Goal: Information Seeking & Learning: Check status

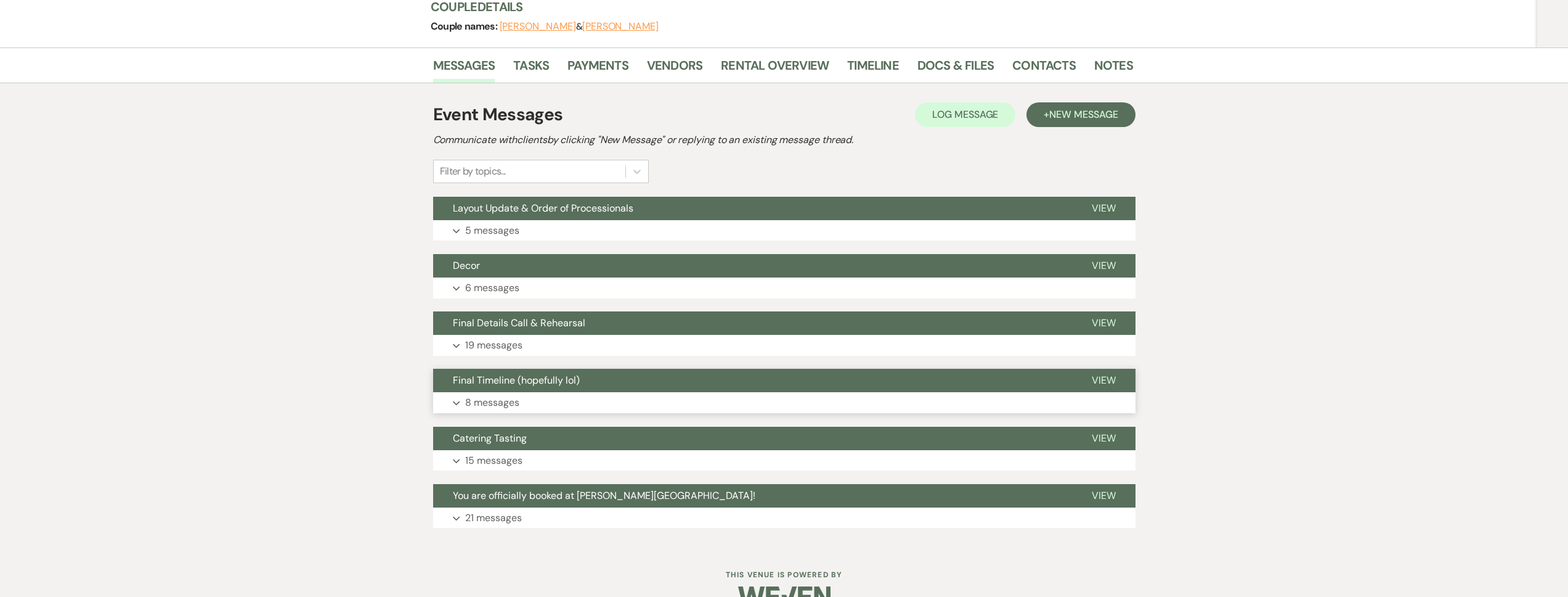
click at [553, 369] on button "Final Timeline (hopefully lol)" at bounding box center [753, 380] width 639 height 23
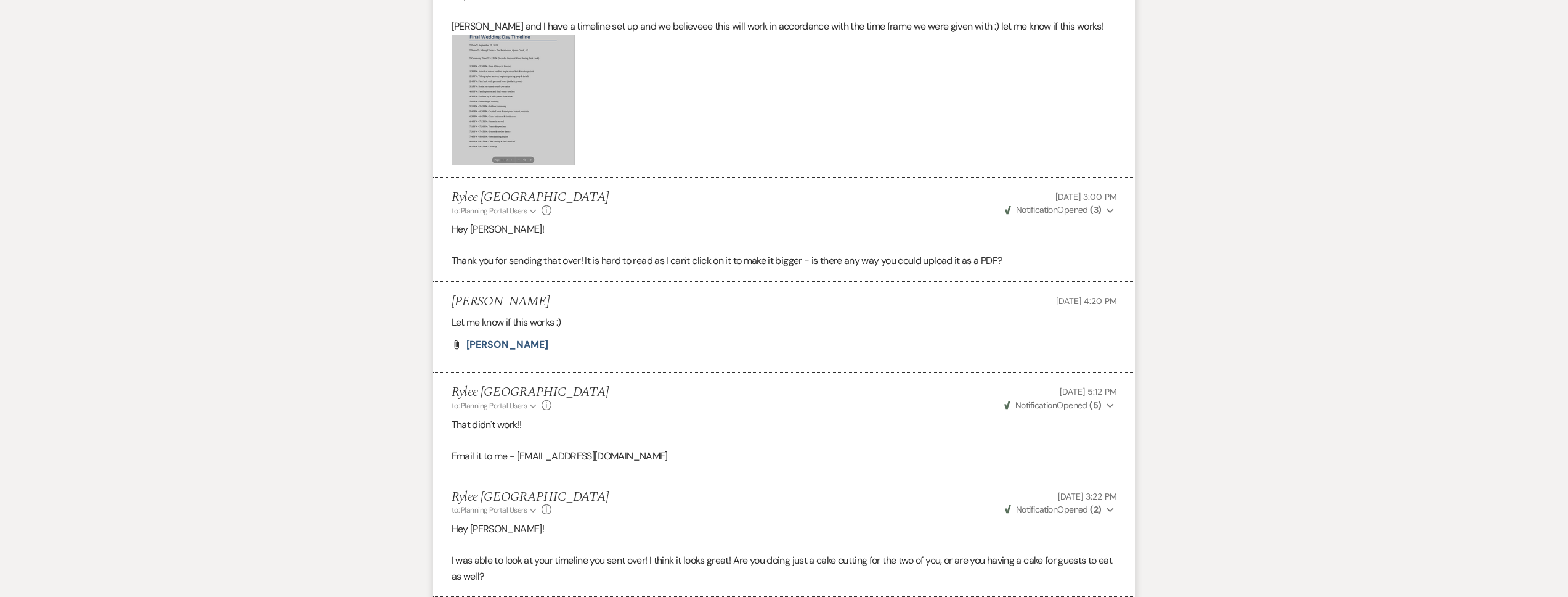
scroll to position [601, 0]
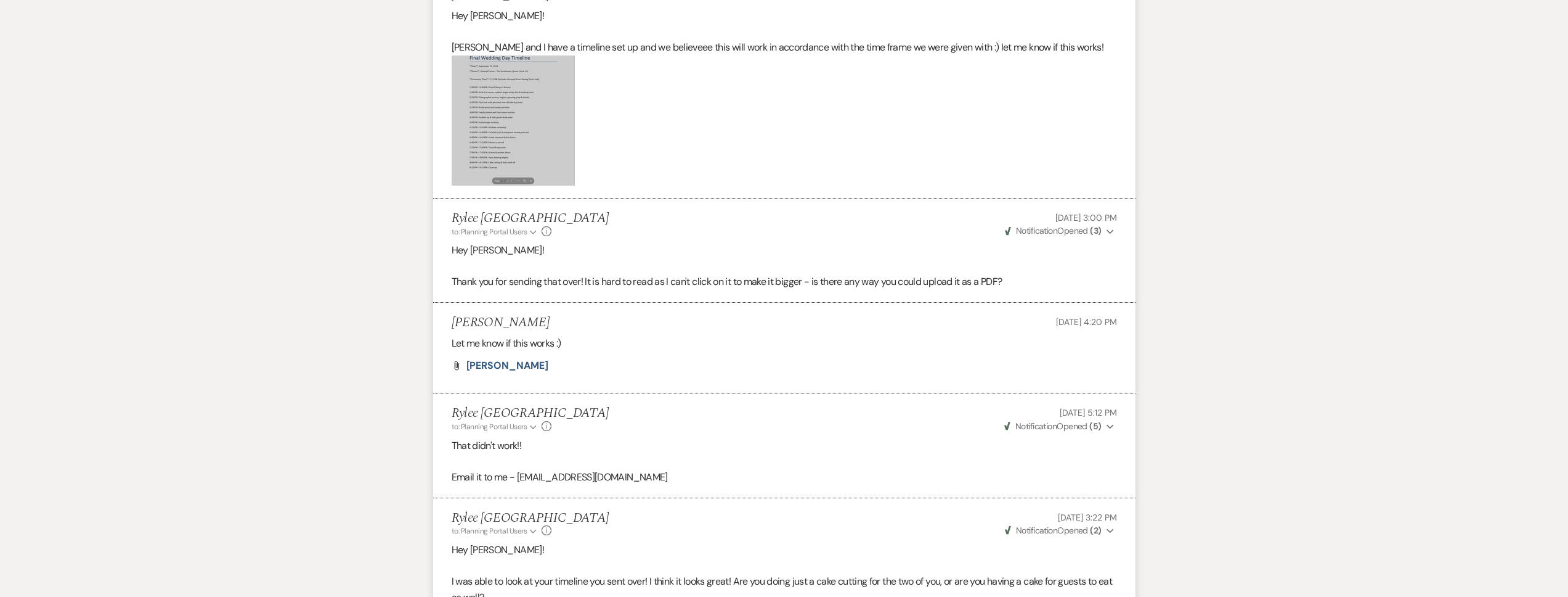
click at [545, 120] on img at bounding box center [513, 120] width 123 height 130
click at [524, 328] on li "[PERSON_NAME] [DATE] 4:20 PM Let me know if this works :) Attach File Harmony […" at bounding box center [784, 347] width 702 height 91
click at [525, 359] on span "[PERSON_NAME]" at bounding box center [507, 365] width 82 height 13
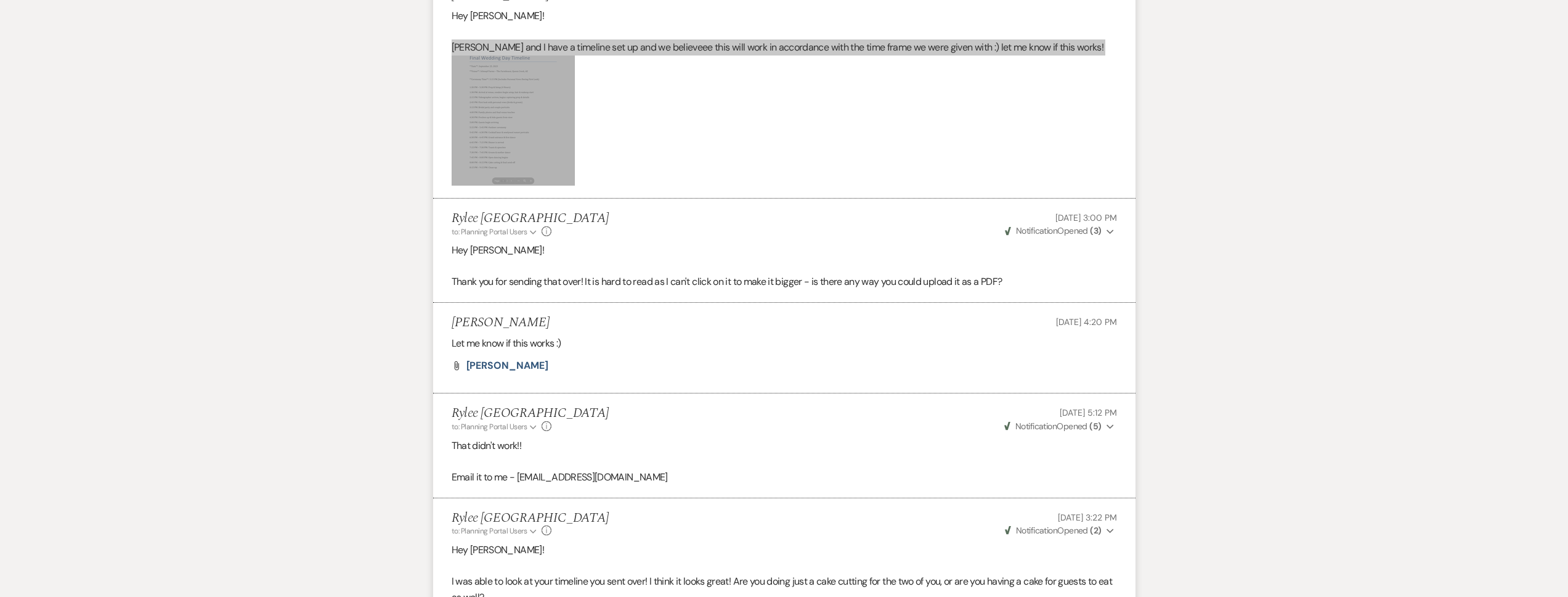
click at [1365, 15] on div "Messages Tasks Payments Vendors Rental Overview Timeline Docs & Files Contacts …" at bounding box center [784, 313] width 1568 height 1366
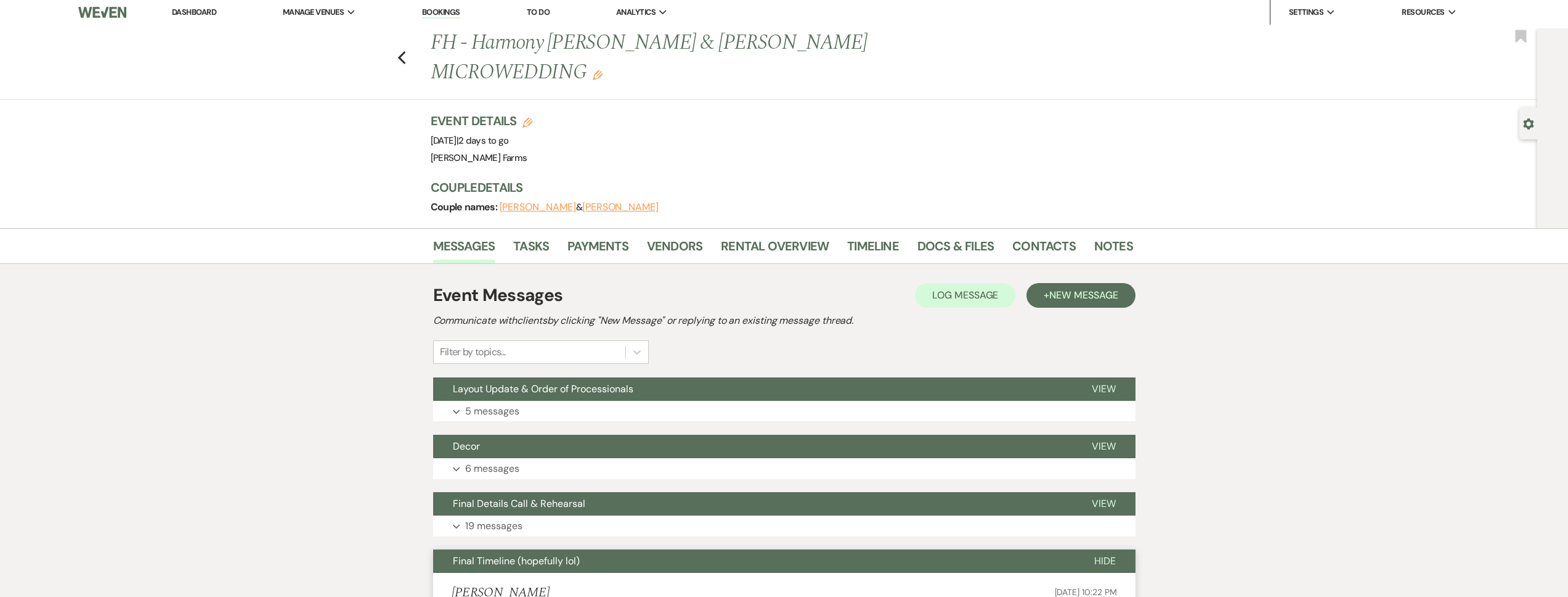
scroll to position [0, 0]
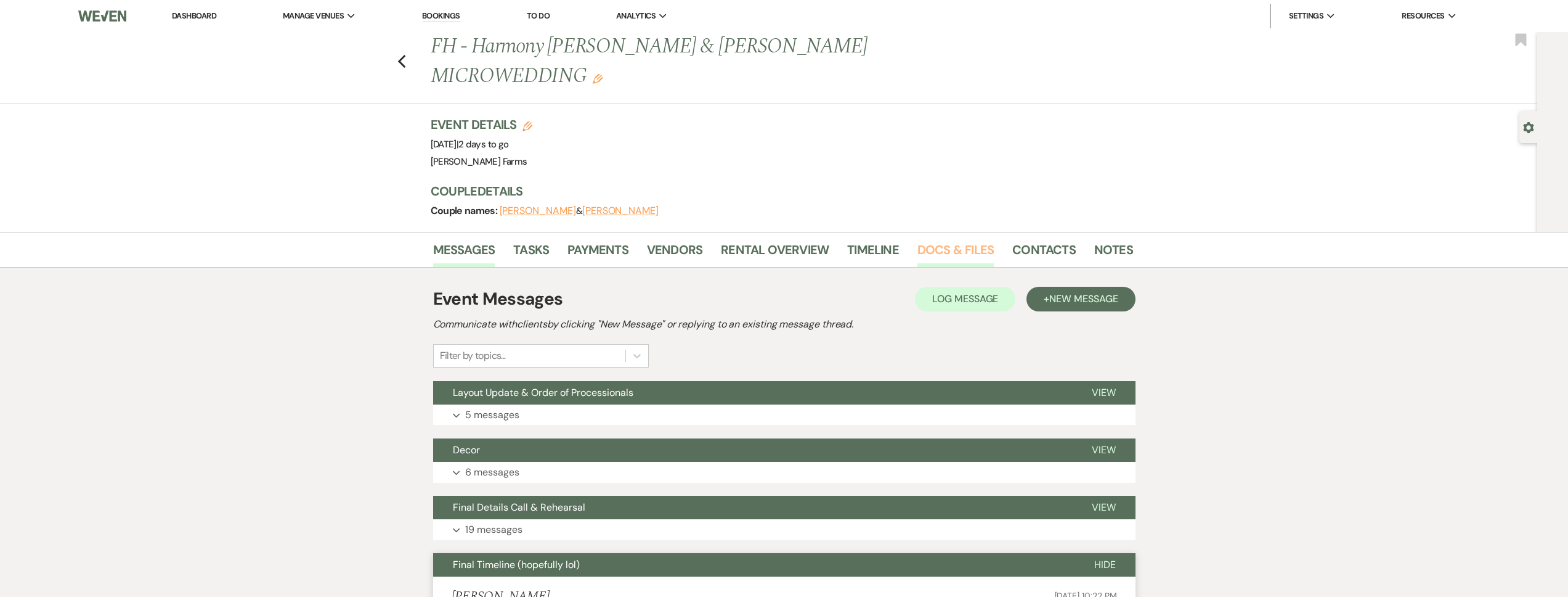
click at [957, 239] on link "Docs & Files" at bounding box center [955, 252] width 77 height 27
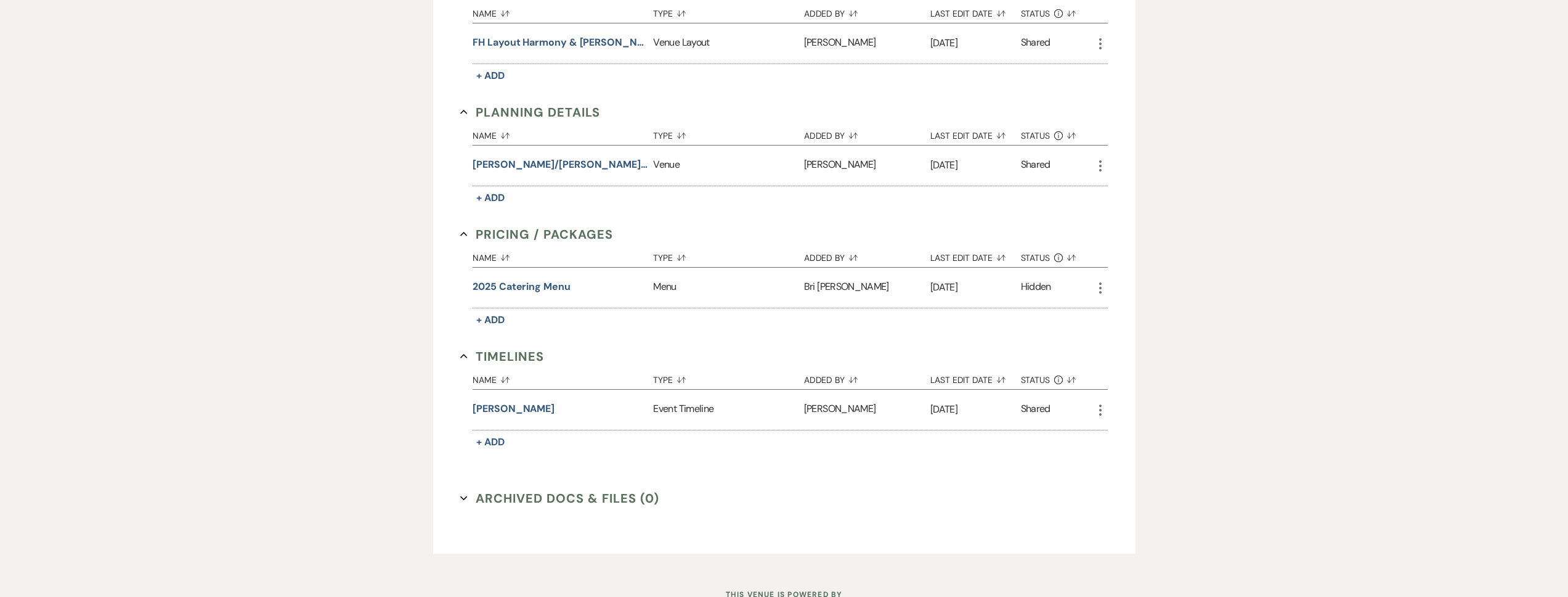
scroll to position [428, 0]
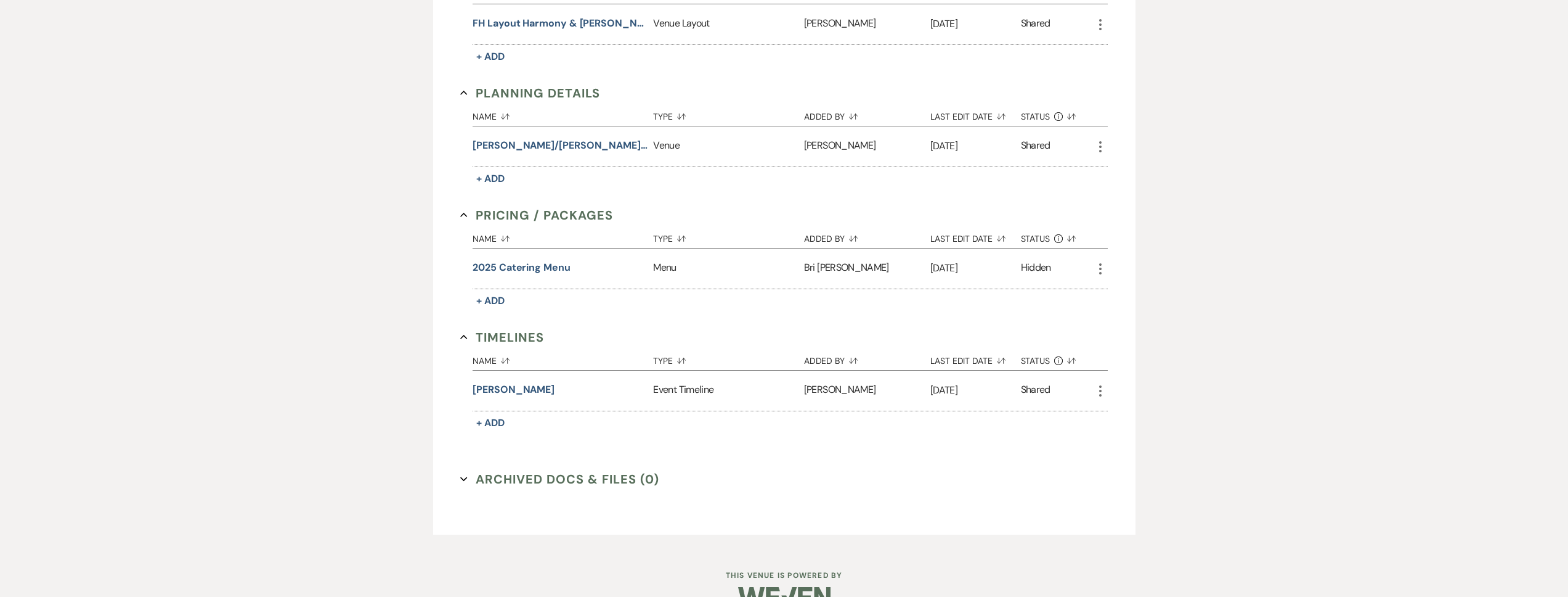
click at [499, 469] on button "Archived Docs & Files (0) Expand" at bounding box center [559, 479] width 199 height 18
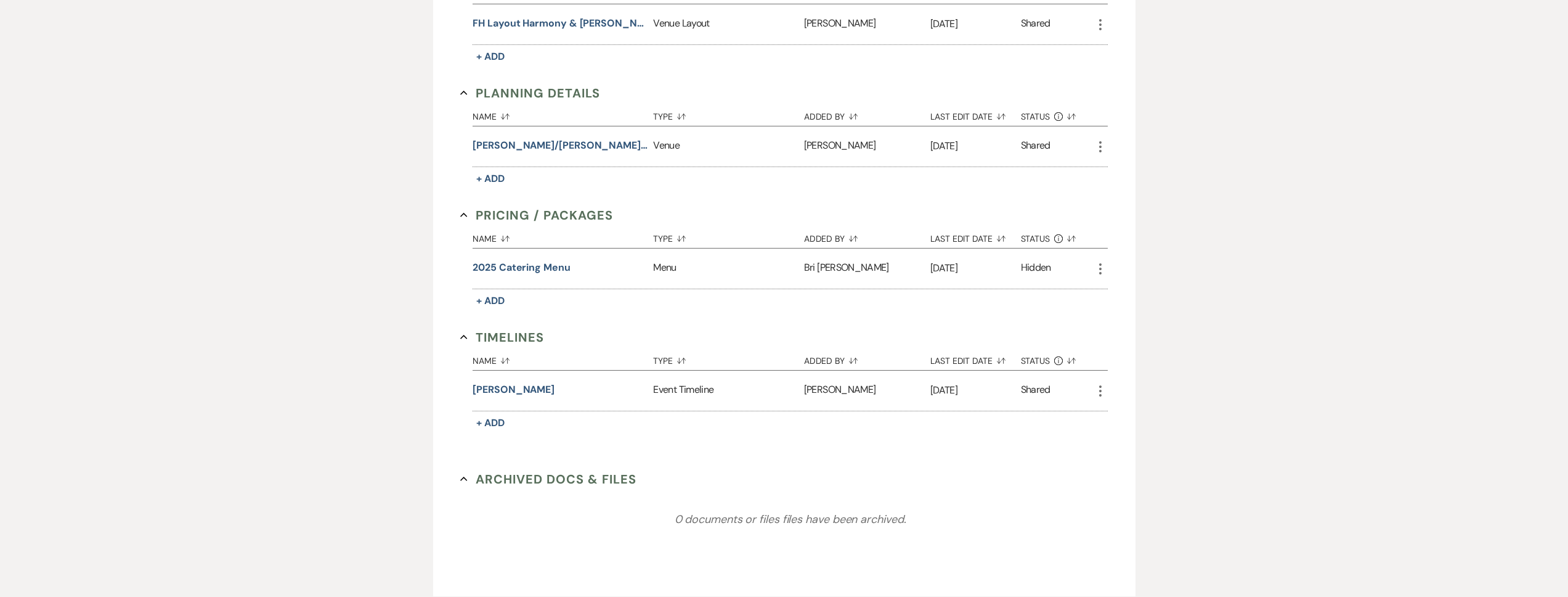
click at [501, 448] on div "0 documents or files files have been archived." at bounding box center [791, 519] width 636 height 185
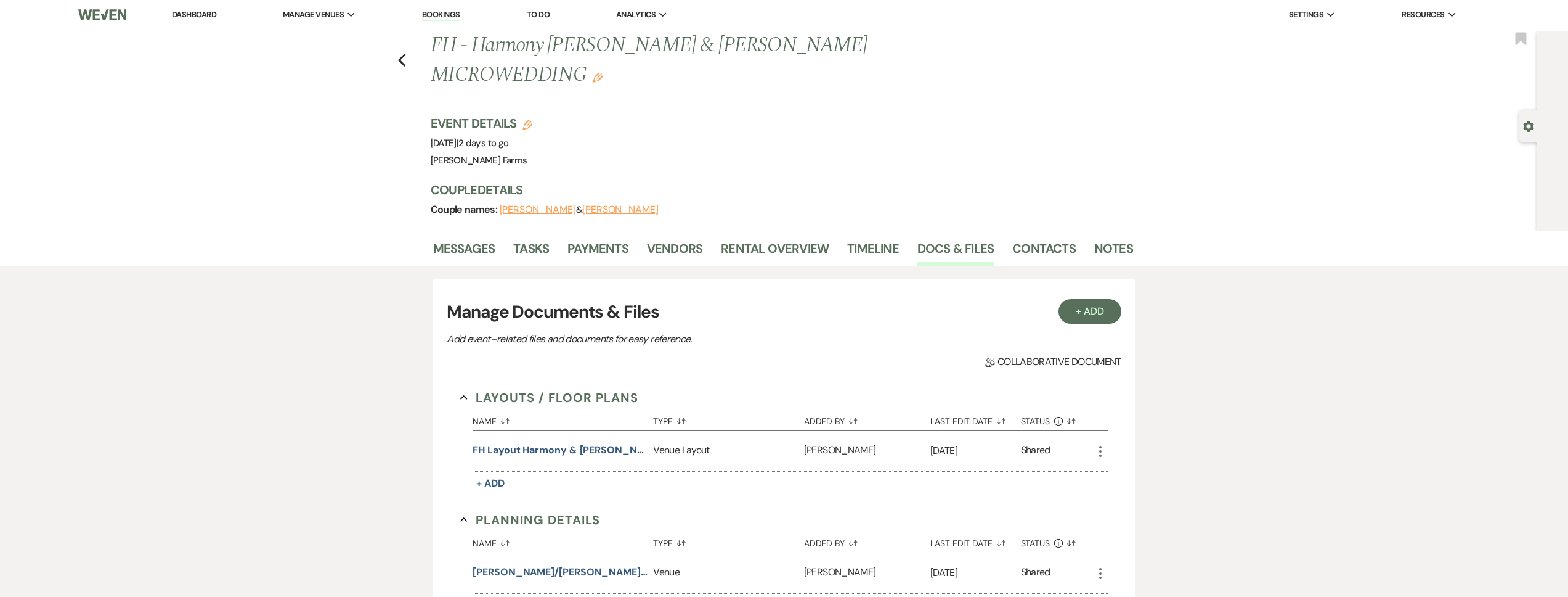
scroll to position [0, 0]
